Goal: Task Accomplishment & Management: Manage account settings

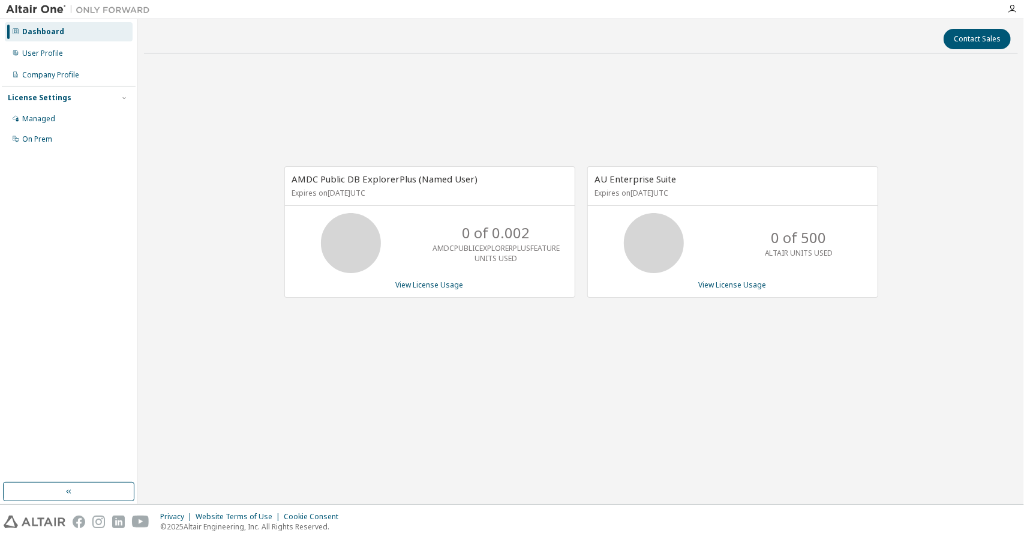
click at [59, 43] on div "Dashboard User Profile Company Profile License Settings Managed On Prem" at bounding box center [69, 85] width 134 height 129
click at [48, 50] on div "User Profile" at bounding box center [42, 54] width 41 height 10
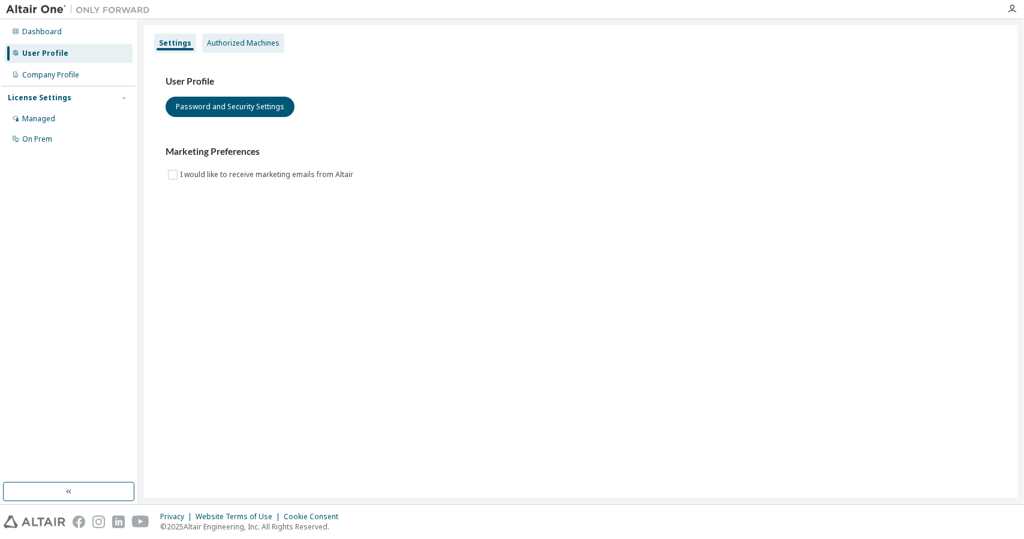
click at [241, 45] on div "Authorized Machines" at bounding box center [243, 43] width 73 height 10
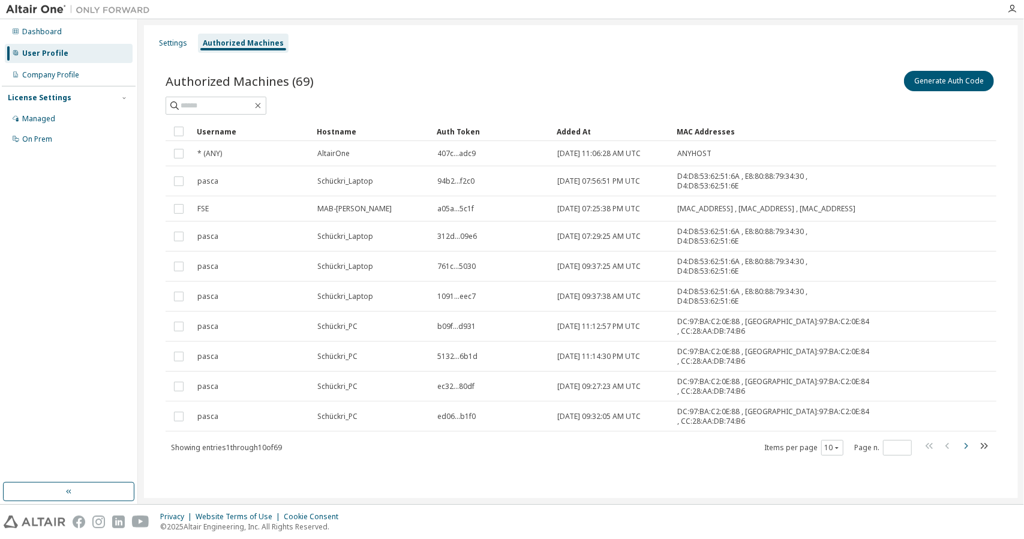
click at [964, 440] on icon "button" at bounding box center [966, 446] width 14 height 14
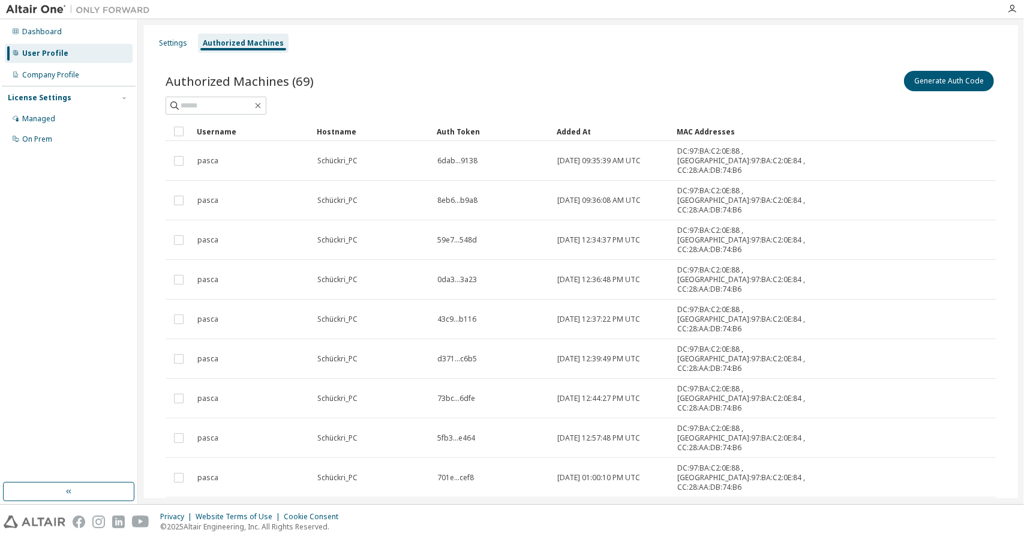
click at [964, 440] on div "Username Hostname Auth Token Added At MAC Addresses pasca Schückri_PC 6dab...91…" at bounding box center [581, 342] width 831 height 440
click at [964, 442] on div "Username Hostname Auth Token Added At MAC Addresses pasca Schückri_PC 6dab...91…" at bounding box center [581, 342] width 831 height 440
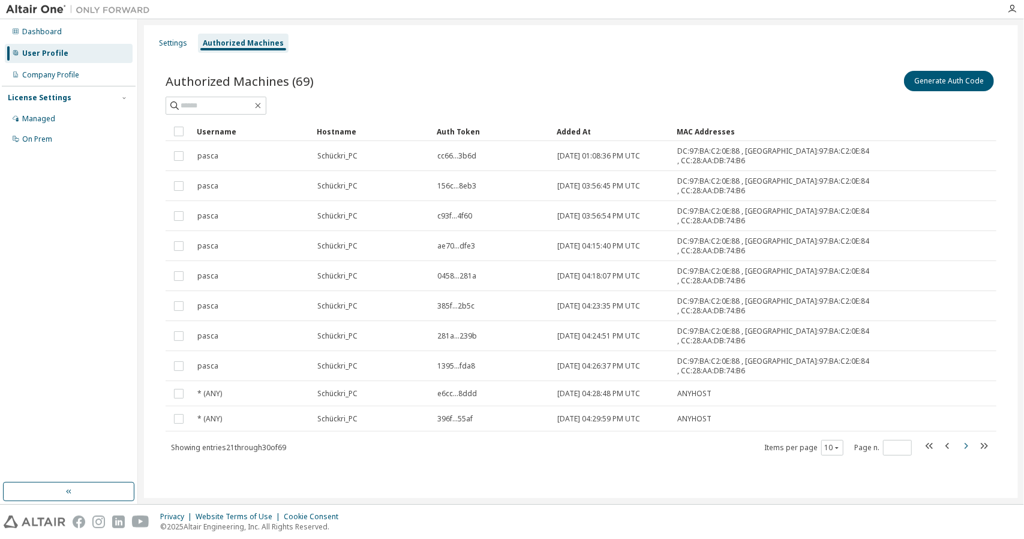
click at [964, 454] on button "button" at bounding box center [966, 447] width 14 height 17
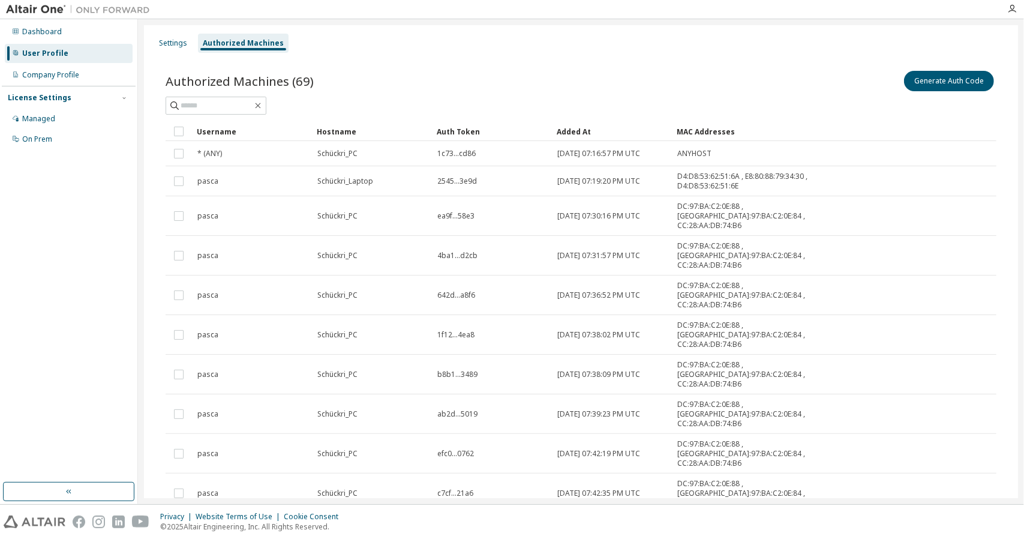
click at [964, 520] on icon "button" at bounding box center [966, 527] width 14 height 14
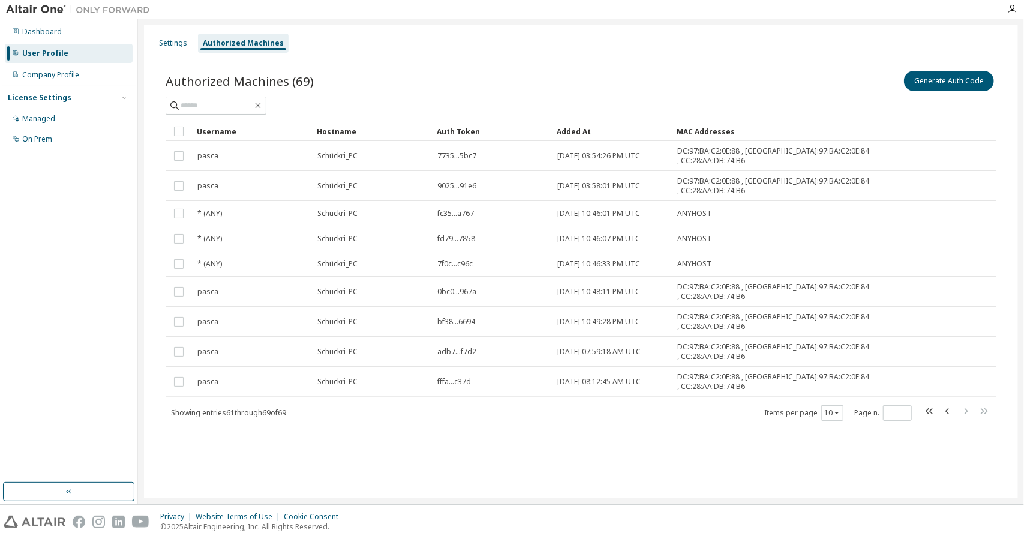
click at [964, 454] on div "Settings Authorized Machines Authorized Machines (69) Generate Auth Code Clear …" at bounding box center [581, 261] width 874 height 473
click at [929, 413] on icon "button" at bounding box center [930, 411] width 14 height 14
type input "*"
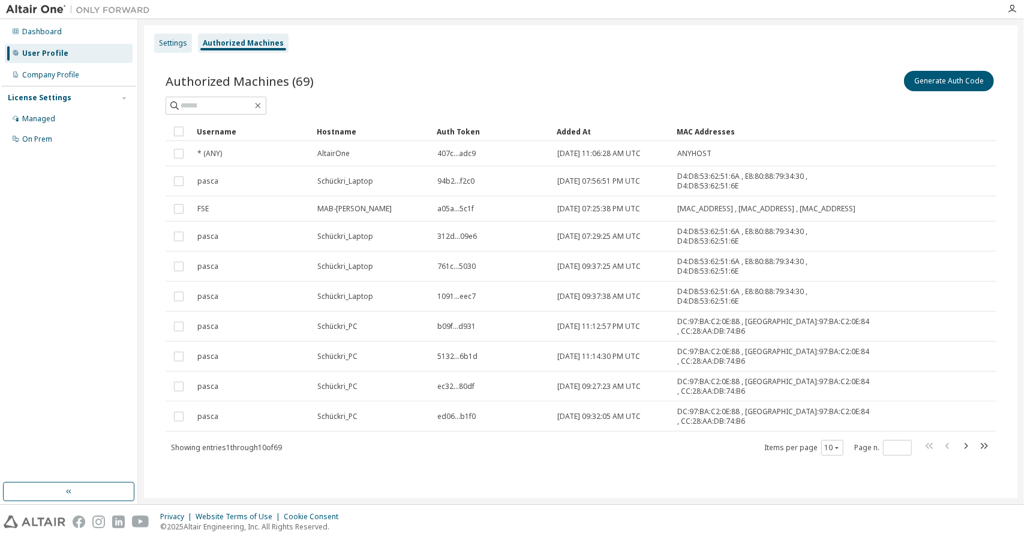
click at [181, 46] on div "Settings" at bounding box center [173, 43] width 28 height 10
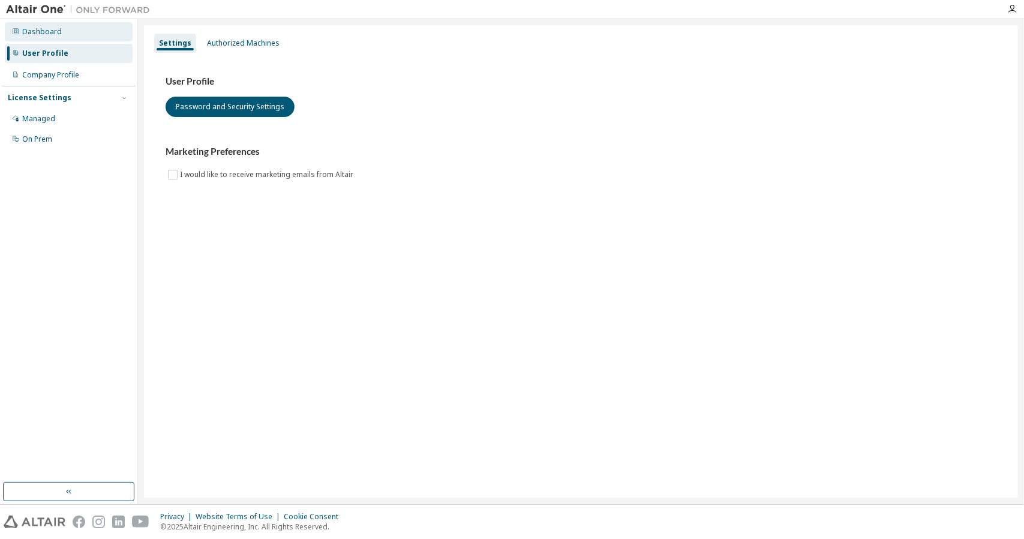
click at [37, 35] on div "Dashboard" at bounding box center [42, 32] width 40 height 10
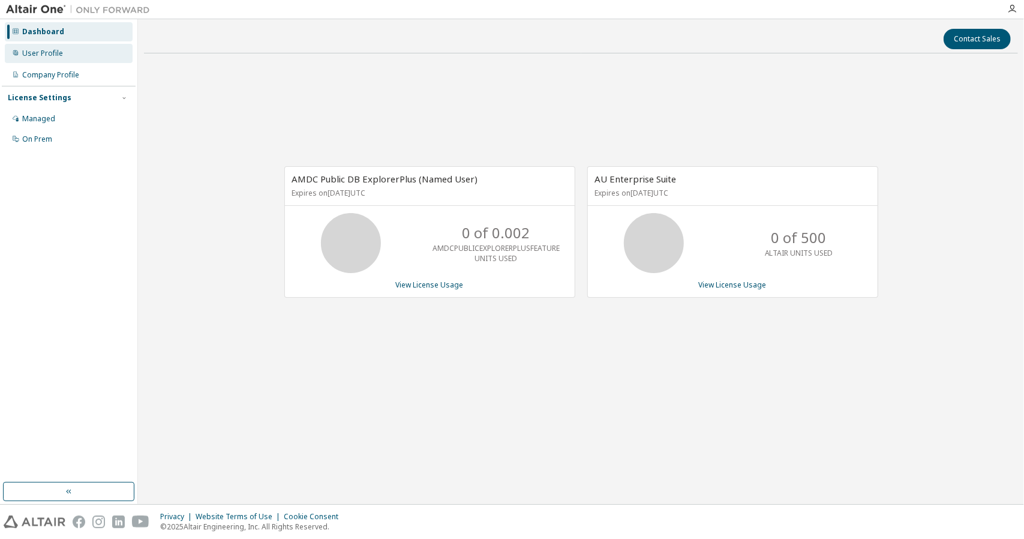
click at [34, 59] on div "User Profile" at bounding box center [69, 53] width 128 height 19
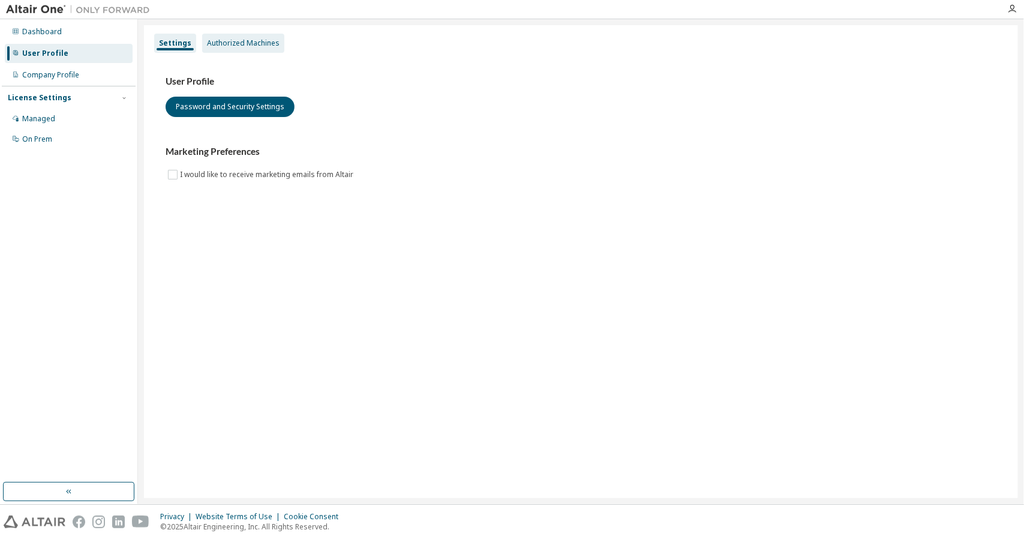
click at [267, 47] on div "Authorized Machines" at bounding box center [243, 43] width 73 height 10
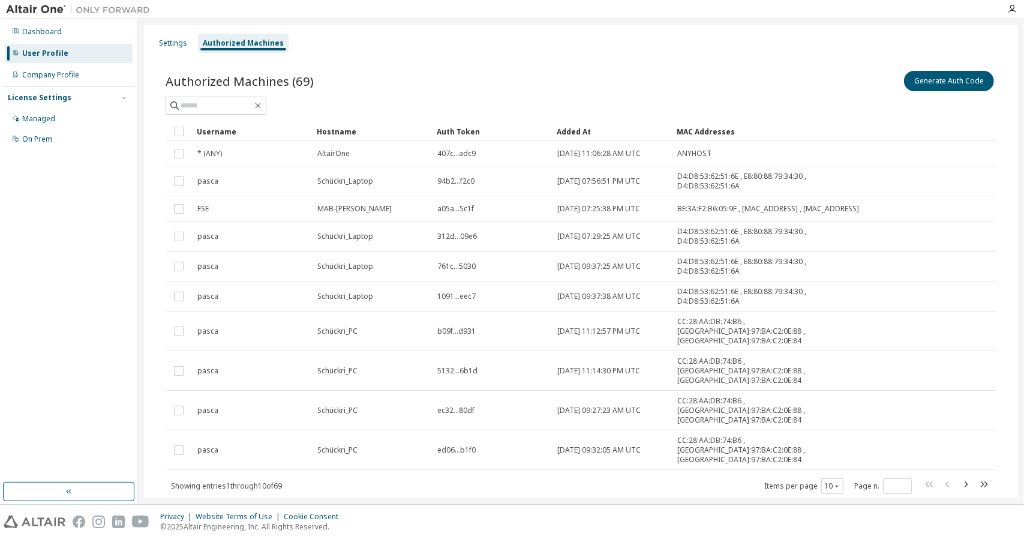
drag, startPoint x: 463, startPoint y: 247, endPoint x: 401, endPoint y: 82, distance: 176.0
click at [401, 82] on div "Authorized Machines (69) Generate Auth Code" at bounding box center [581, 80] width 831 height 25
